Goal: Information Seeking & Learning: Learn about a topic

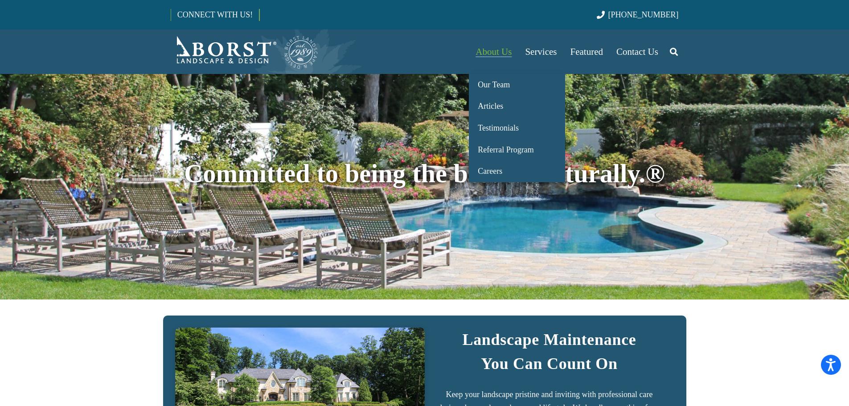
drag, startPoint x: 497, startPoint y: 52, endPoint x: 504, endPoint y: 55, distance: 7.8
click at [497, 52] on span "About Us" at bounding box center [493, 51] width 36 height 11
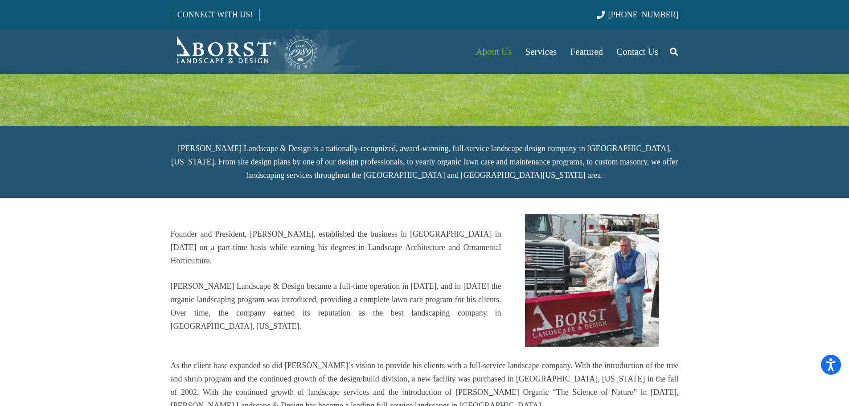
scroll to position [178, 0]
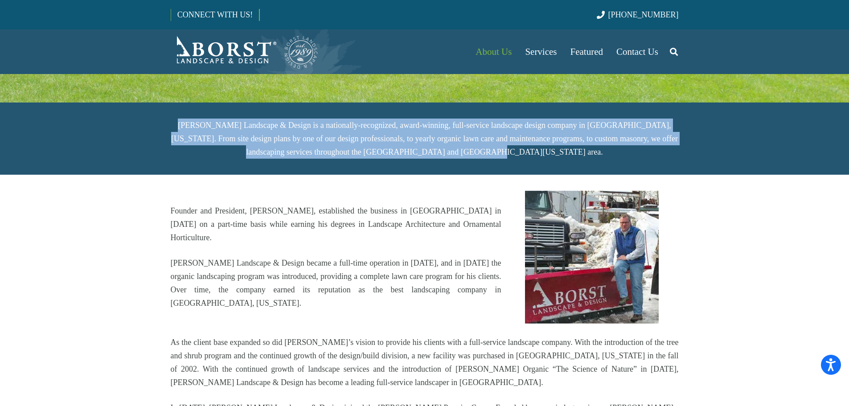
drag, startPoint x: 529, startPoint y: 114, endPoint x: 179, endPoint y: 89, distance: 351.5
click at [179, 119] on p "[PERSON_NAME] Landscape & Design is a nationally-recognized, award-winning, ful…" at bounding box center [425, 139] width 508 height 40
copy p "[PERSON_NAME] Landscape & Design is a nationally-recognized, award-winning, ful…"
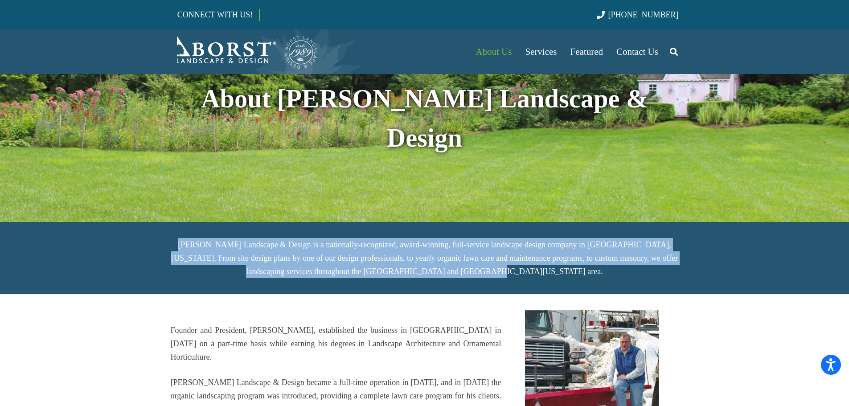
scroll to position [45, 0]
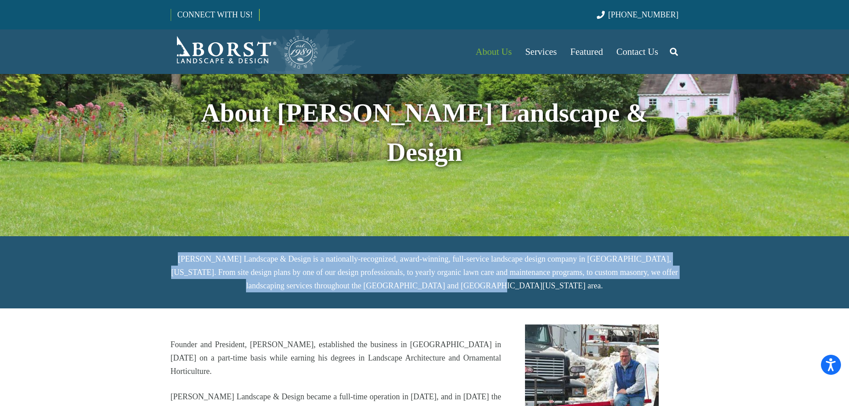
drag, startPoint x: 66, startPoint y: 21, endPoint x: 61, endPoint y: 17, distance: 6.4
click at [66, 21] on div "CONNECT WITH US! [PHONE_NUMBER]" at bounding box center [424, 14] width 849 height 29
